Goal: Information Seeking & Learning: Learn about a topic

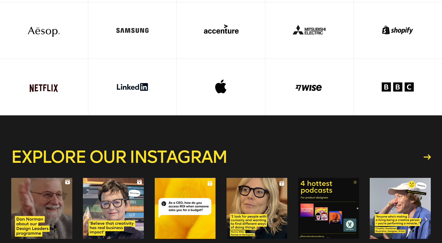
scroll to position [1535, 0]
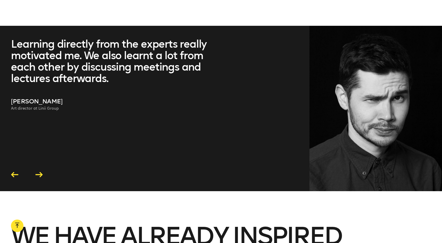
click at [38, 172] on icon at bounding box center [38, 174] width 7 height 5
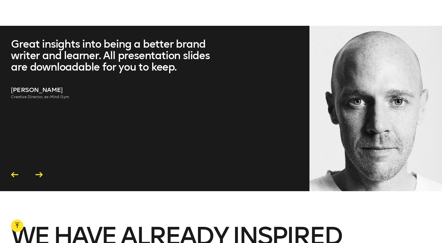
click at [38, 172] on icon at bounding box center [38, 174] width 7 height 5
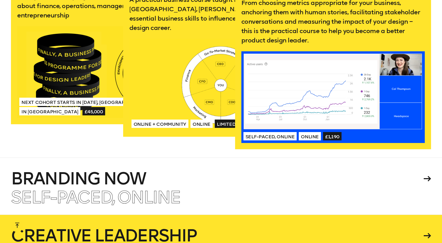
scroll to position [1165, 0]
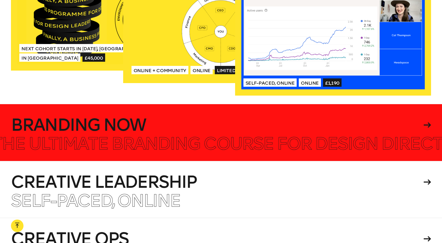
click at [159, 117] on h4 "Branding Now" at bounding box center [216, 125] width 411 height 17
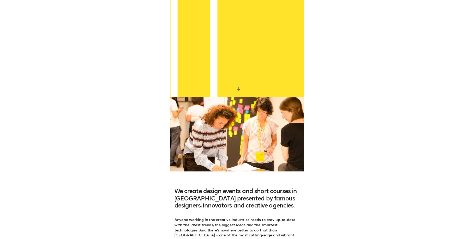
scroll to position [0, 0]
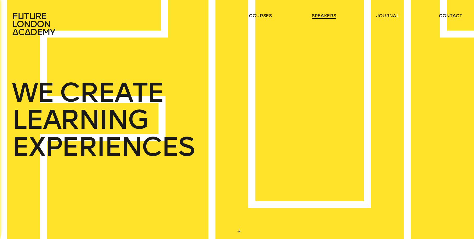
click at [326, 16] on link "speakers" at bounding box center [324, 16] width 24 height 6
